Goal: Task Accomplishment & Management: Complete application form

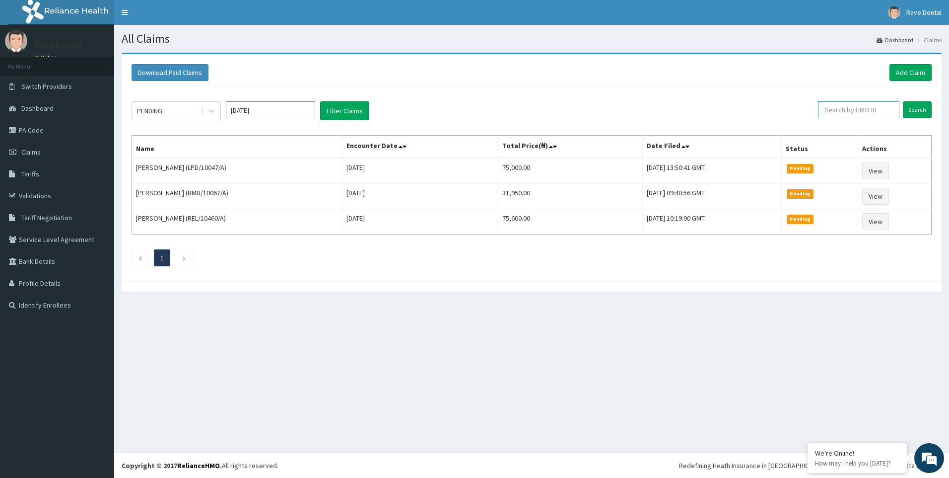
click at [868, 110] on input "text" at bounding box center [858, 109] width 81 height 17
paste input "ABP/10459/A"
type input "ABP/10459/A"
click at [921, 108] on input "Search" at bounding box center [917, 109] width 29 height 17
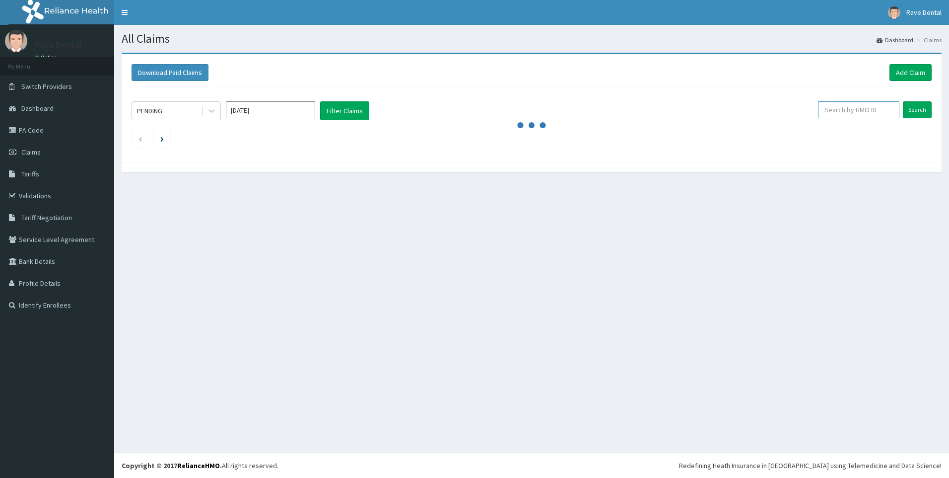
click at [856, 110] on input "text" at bounding box center [858, 109] width 81 height 17
paste input "SLU/10016/B"
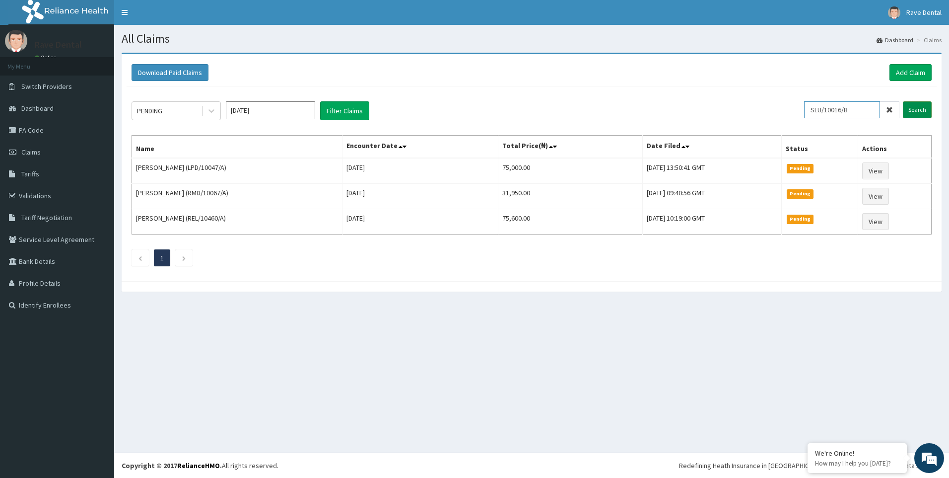
type input "SLU/10016/B"
click at [926, 107] on input "Search" at bounding box center [917, 109] width 29 height 17
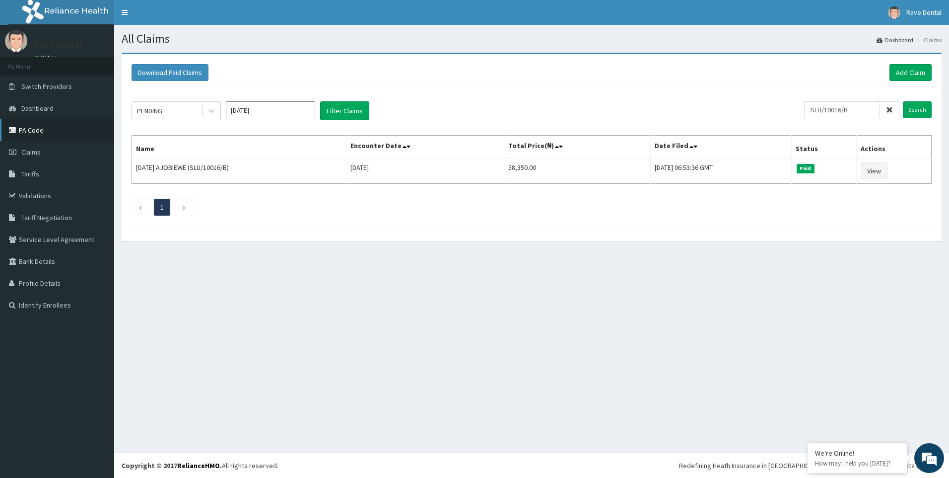
click at [32, 131] on link "PA Code" at bounding box center [57, 130] width 114 height 22
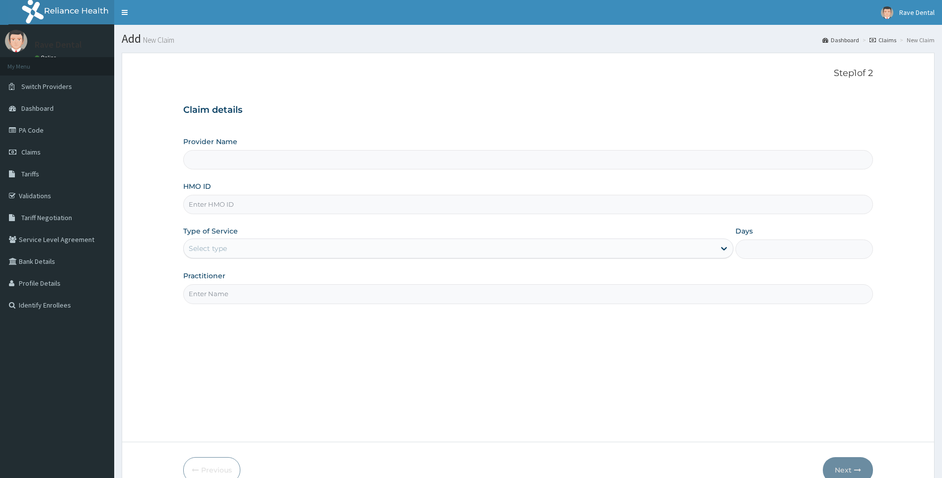
type input "ALT/10065/A"
type input "Rave Dental Clinic -OGBA"
type input "ALT/10065/A"
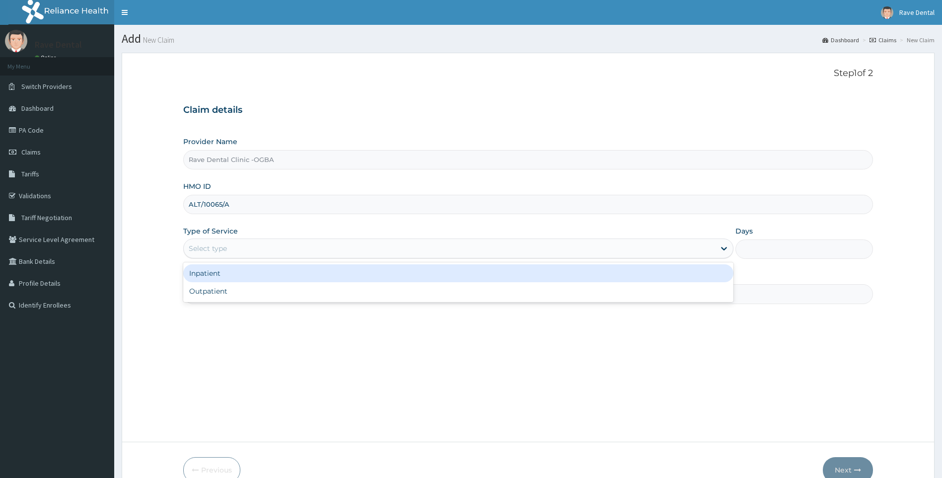
click at [238, 247] on div "Select type" at bounding box center [450, 248] width 532 height 16
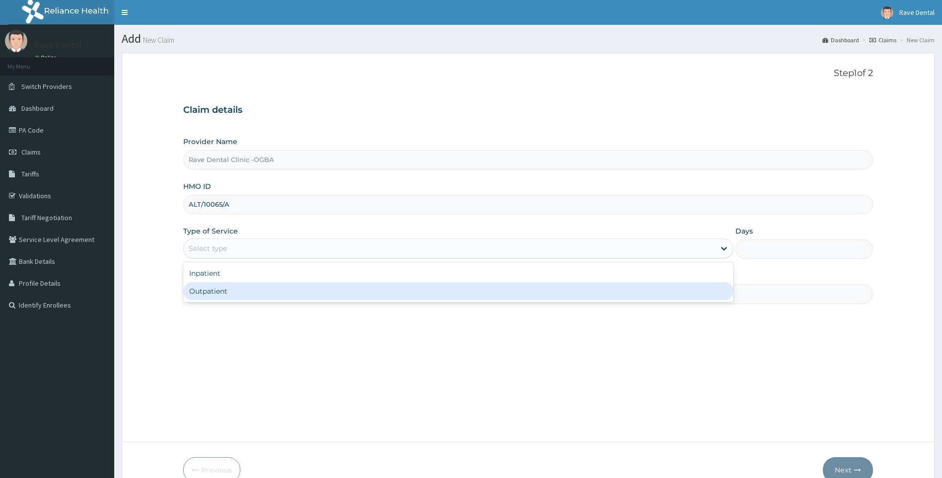
click at [244, 288] on div "Outpatient" at bounding box center [458, 291] width 551 height 18
type input "1"
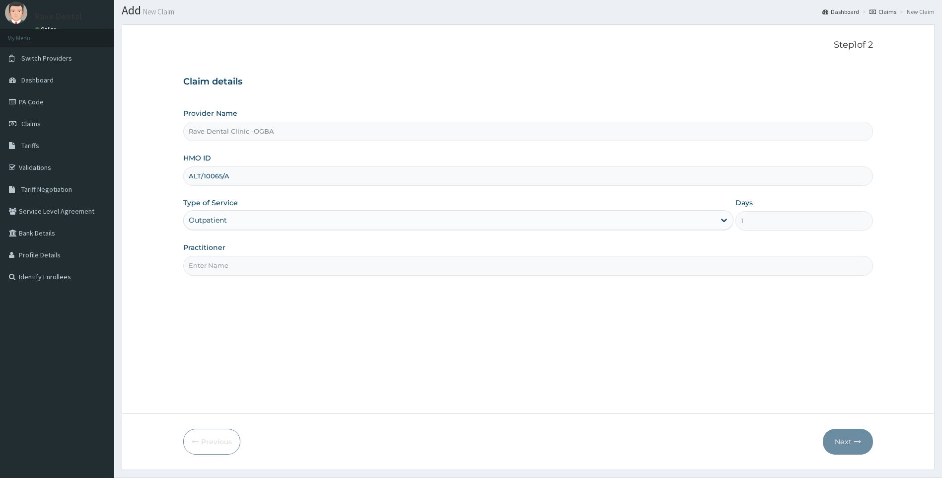
scroll to position [53, 0]
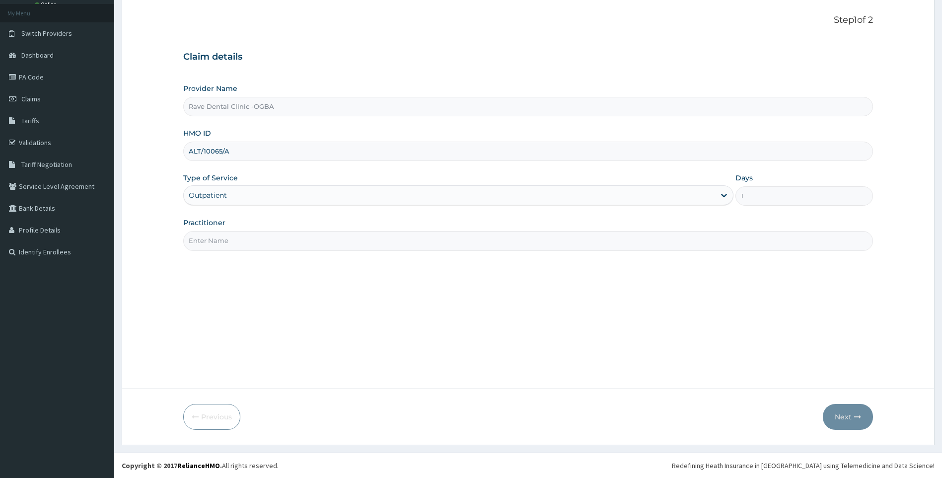
click at [307, 239] on input "Practitioner" at bounding box center [528, 240] width 690 height 19
type input "DR OSUN"
click at [861, 415] on button "Next" at bounding box center [848, 417] width 50 height 26
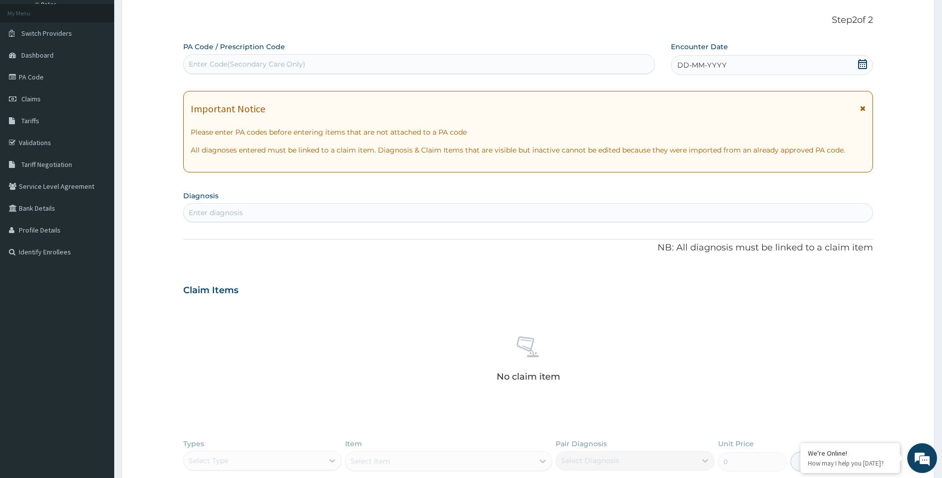
scroll to position [0, 0]
click at [238, 65] on div "Enter Code(Secondary Care Only)" at bounding box center [247, 64] width 117 height 10
paste input "PA/5247D1"
type input "PA/5247D1"
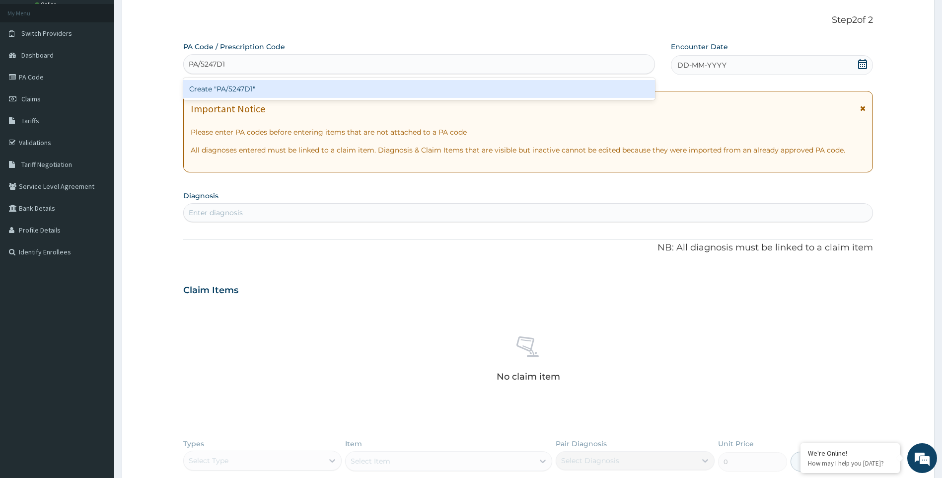
click at [239, 82] on div "Create "PA/5247D1"" at bounding box center [419, 89] width 472 height 18
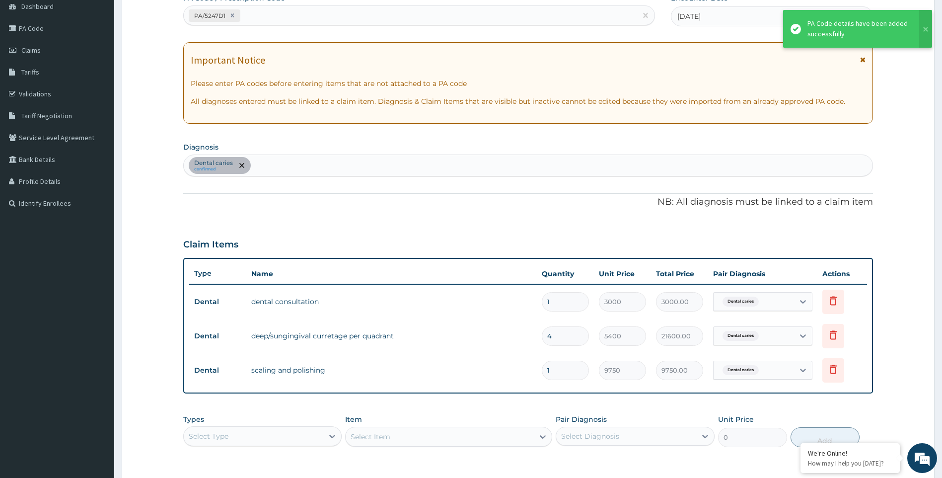
scroll to position [250, 0]
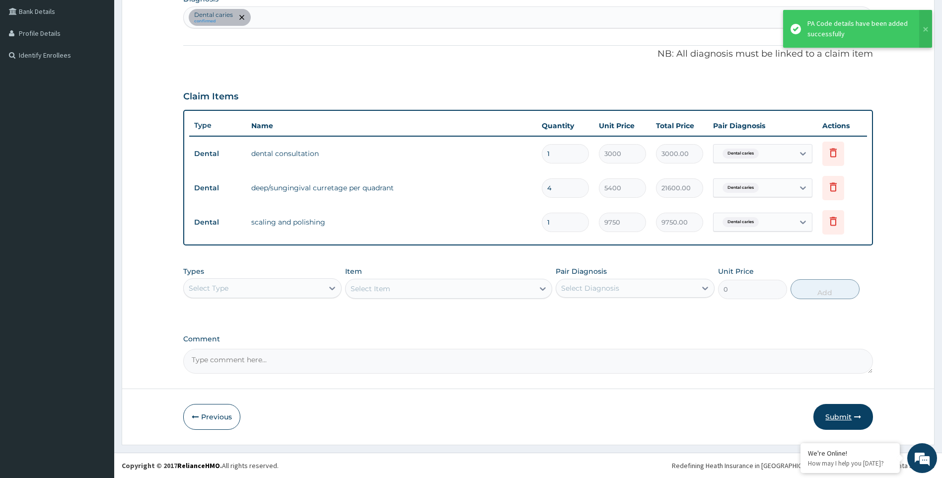
click at [848, 417] on button "Submit" at bounding box center [843, 417] width 60 height 26
